Goal: Information Seeking & Learning: Learn about a topic

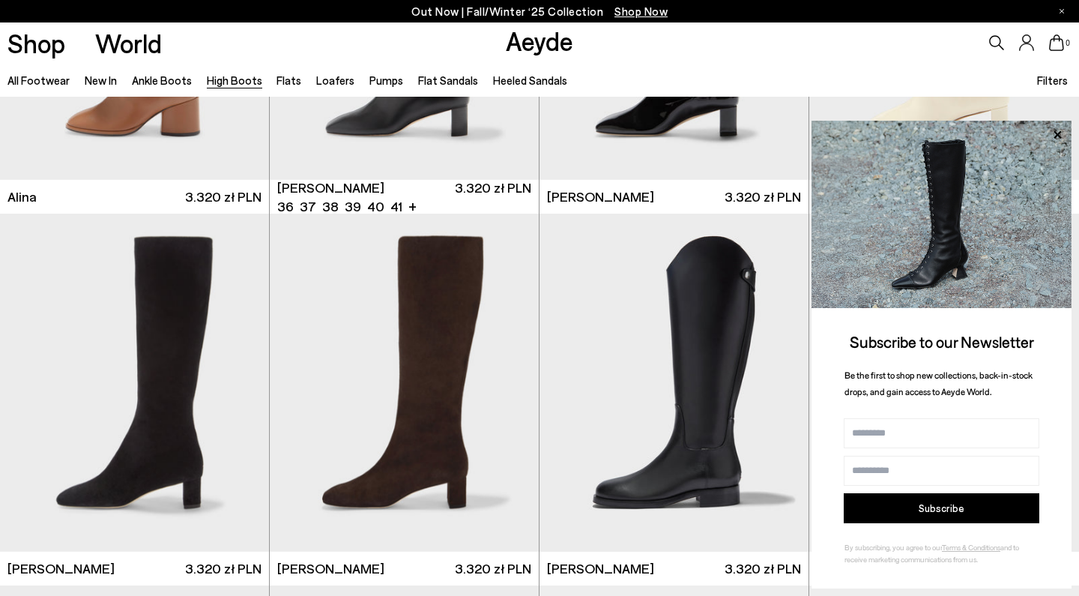
scroll to position [2487, 0]
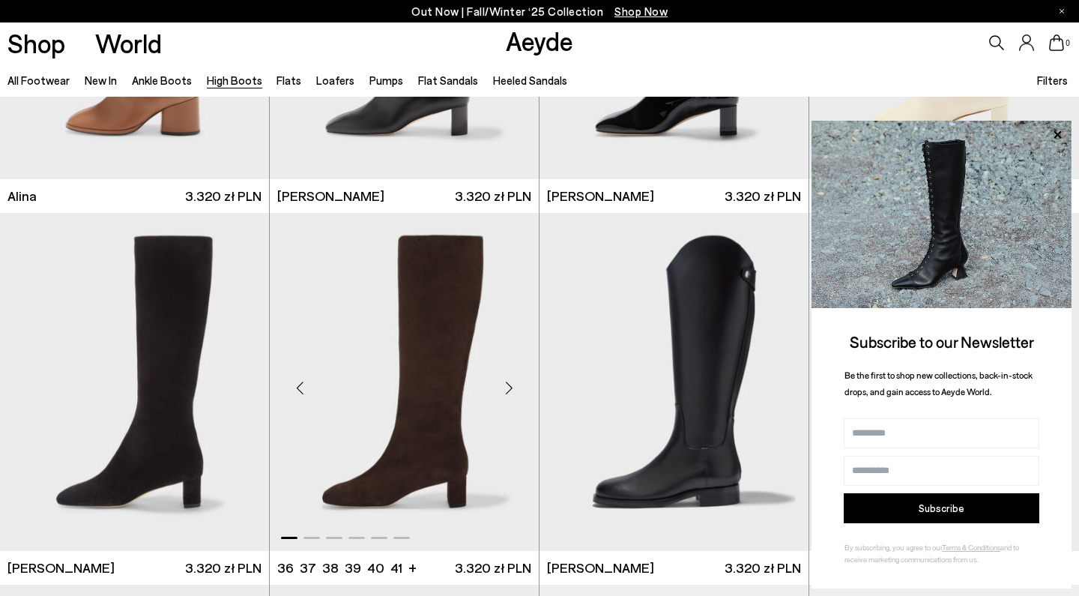
click at [452, 423] on img "1 / 6" at bounding box center [404, 382] width 269 height 338
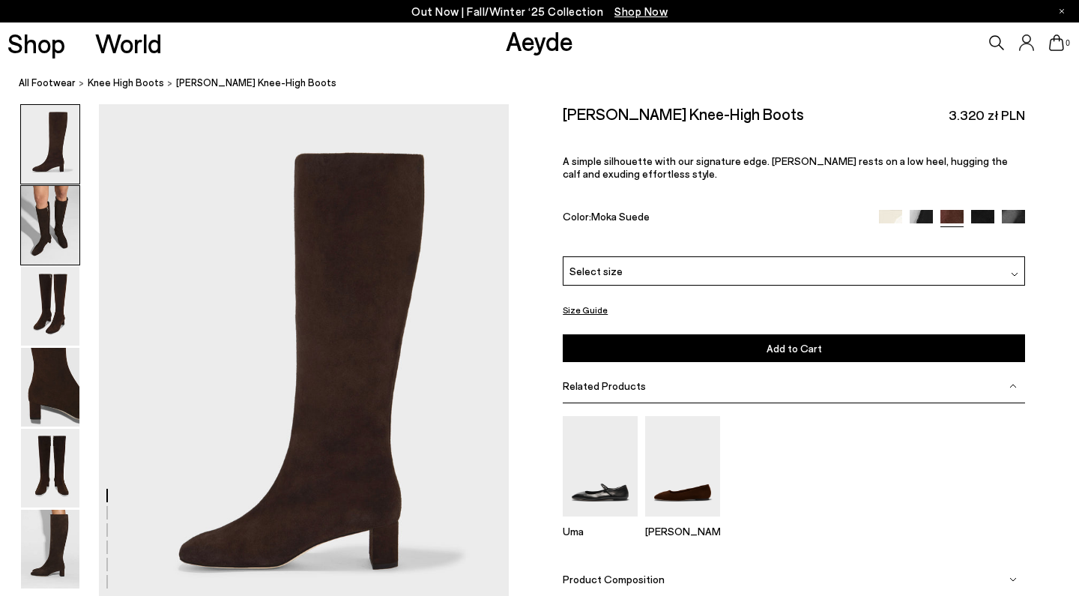
click at [49, 225] on img at bounding box center [50, 225] width 58 height 79
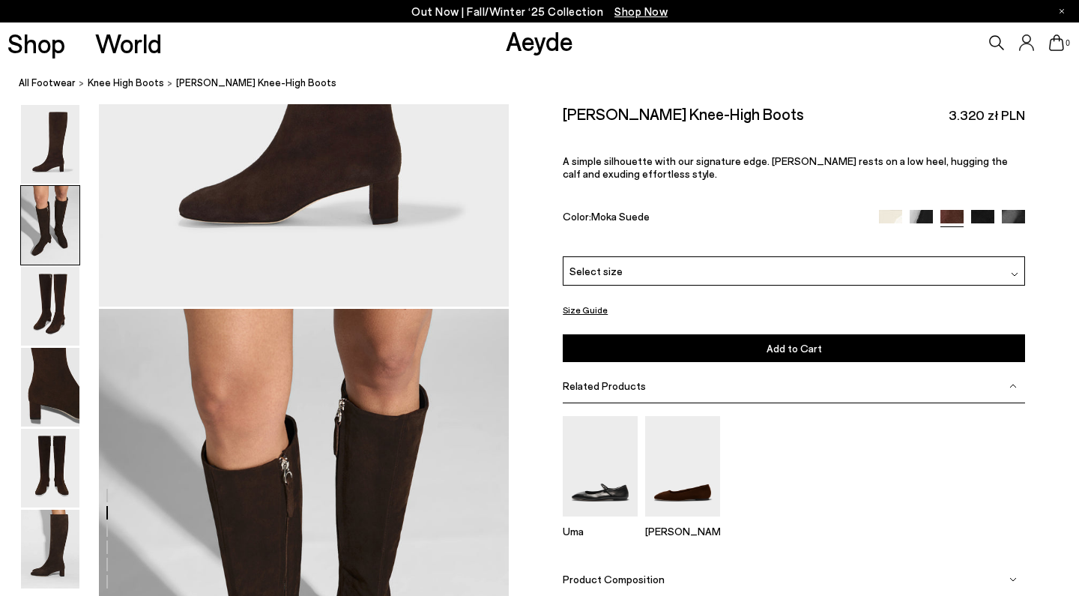
scroll to position [549, 0]
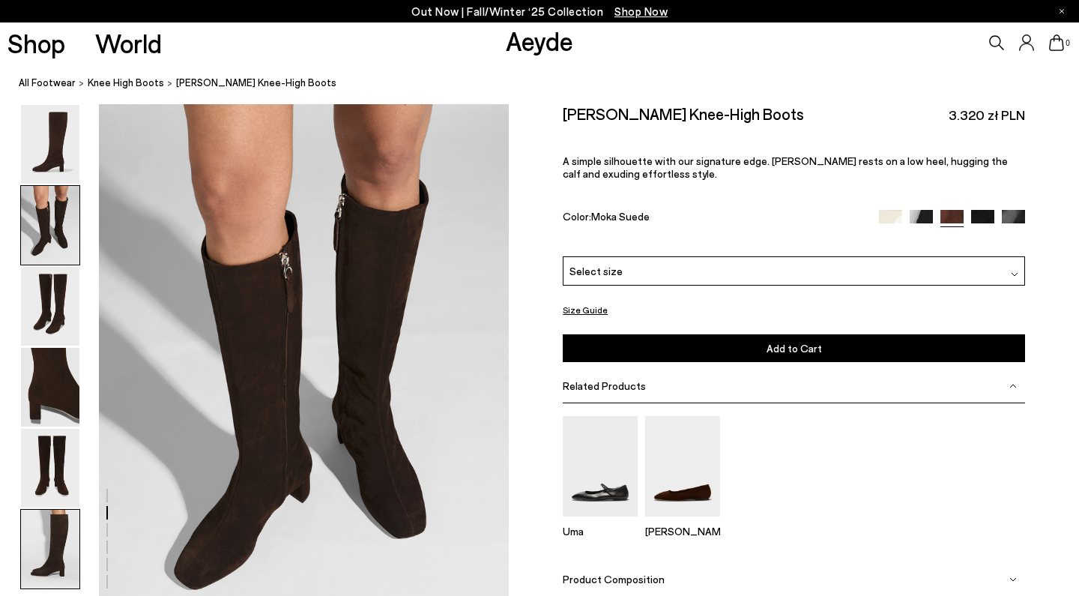
click at [63, 551] on img at bounding box center [50, 548] width 58 height 79
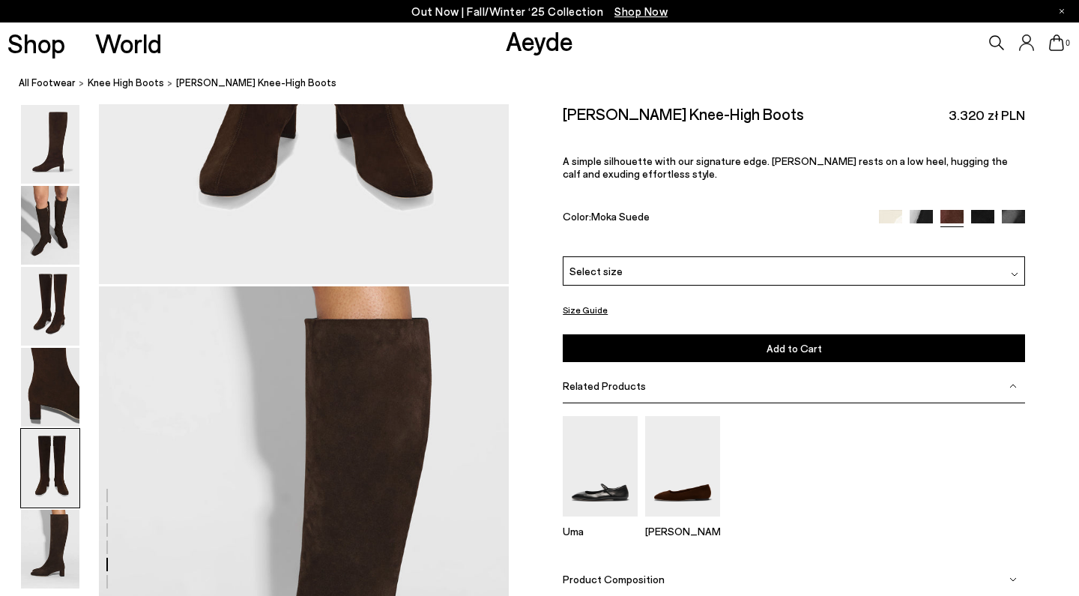
scroll to position [2560, 0]
click at [987, 217] on img at bounding box center [982, 220] width 23 height 23
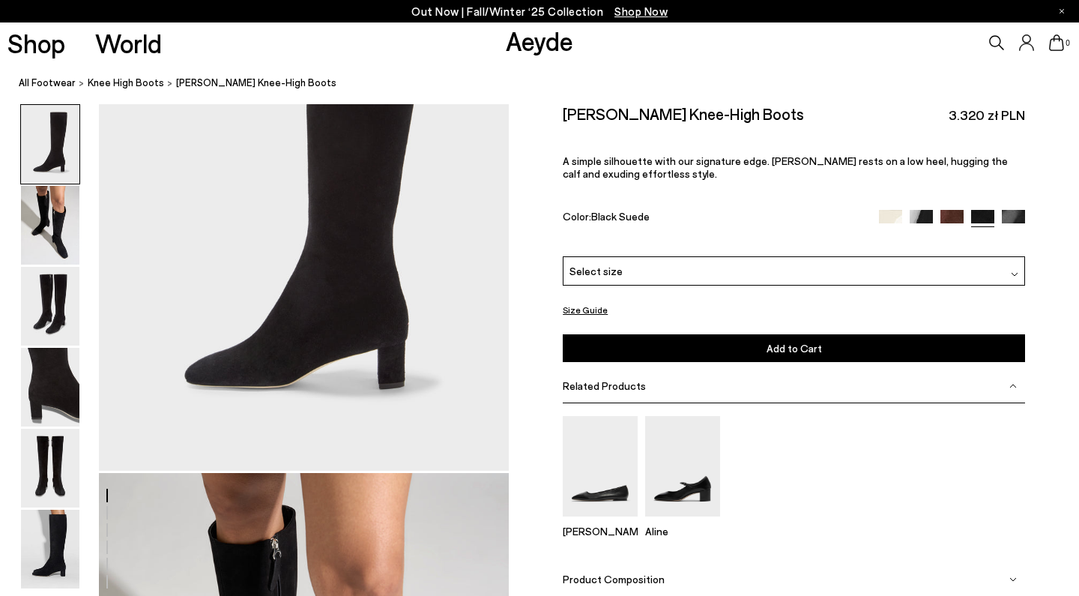
scroll to position [178, 0]
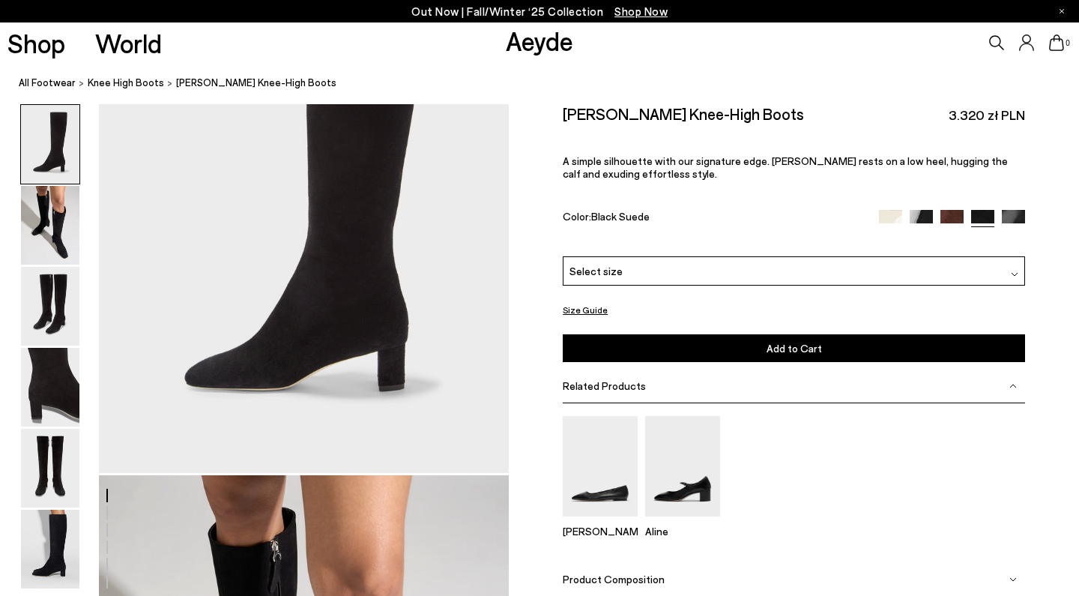
click at [950, 217] on img at bounding box center [951, 220] width 23 height 23
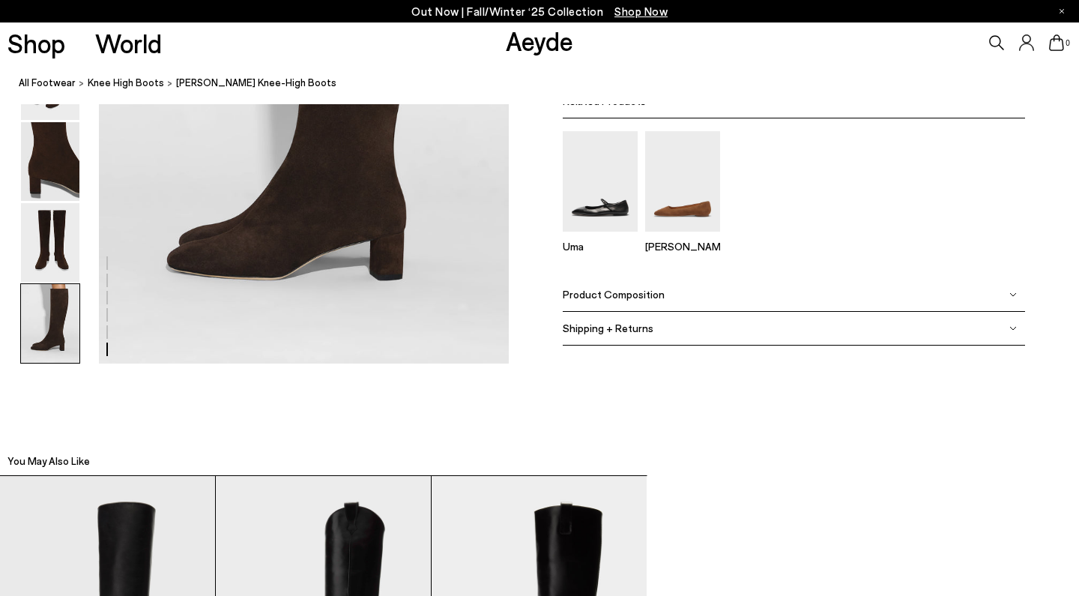
scroll to position [3029, 0]
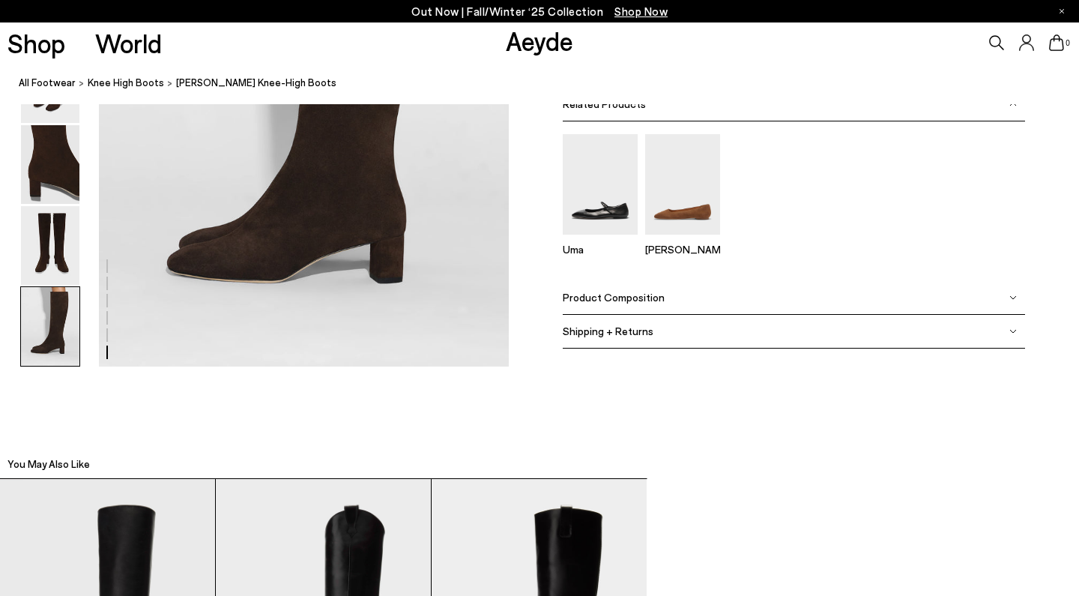
click at [653, 297] on span "Product Composition" at bounding box center [614, 297] width 102 height 13
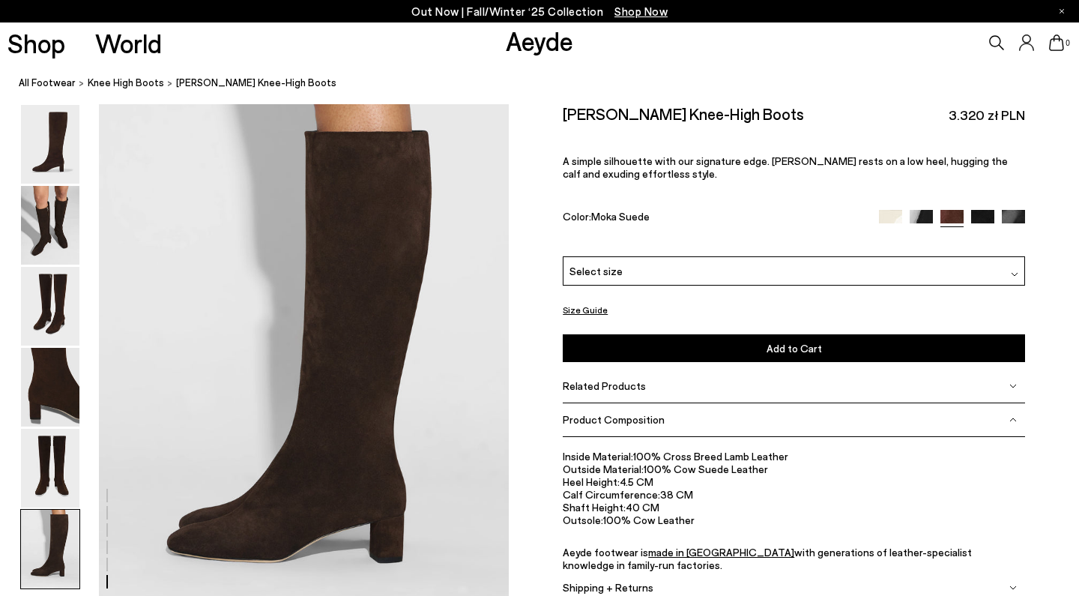
scroll to position [2749, 0]
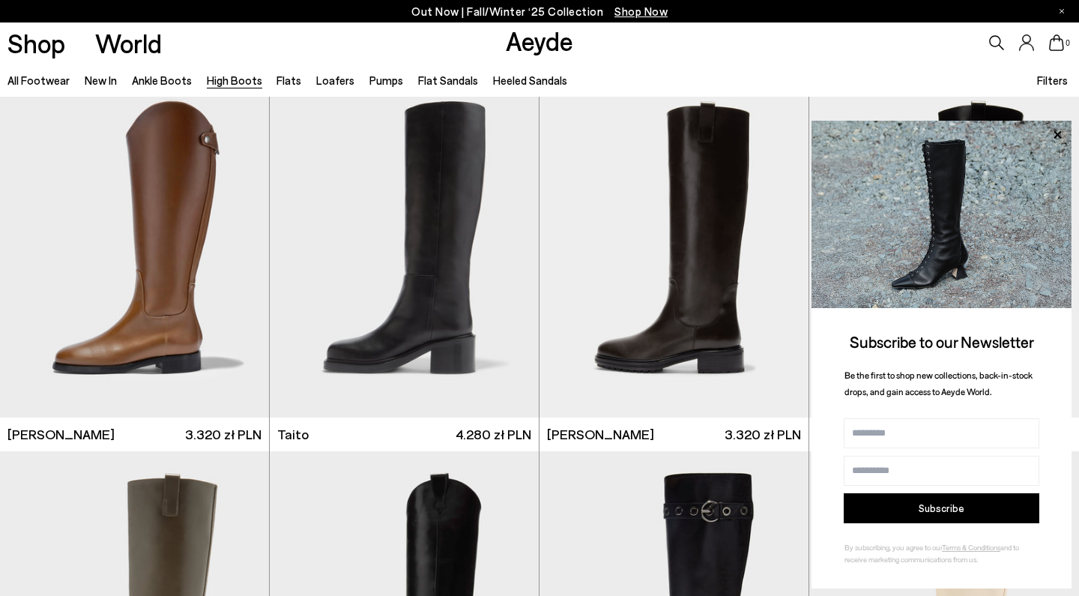
scroll to position [3006, 0]
